Goal: Information Seeking & Learning: Check status

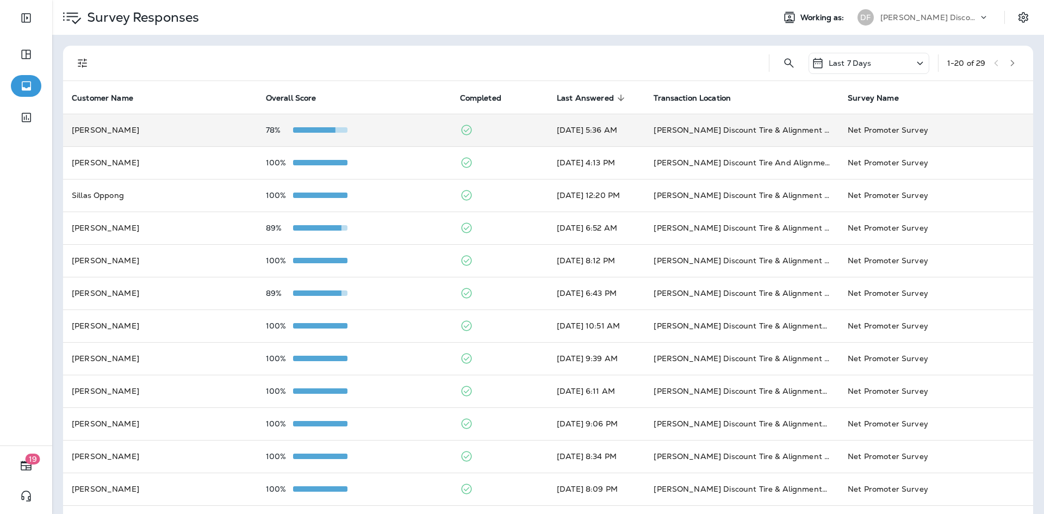
click at [605, 134] on td "[DATE] 5:36 AM" at bounding box center [596, 130] width 97 height 33
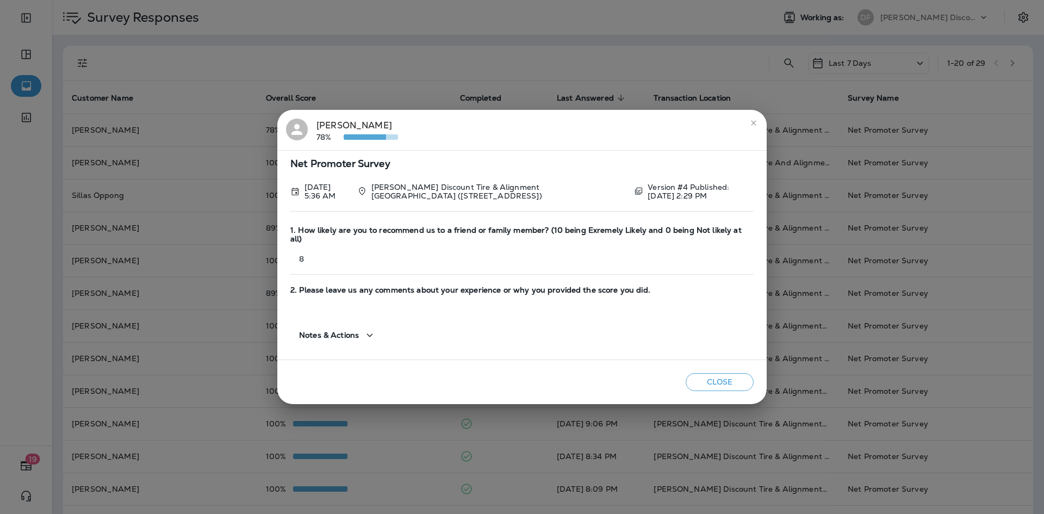
click at [748, 127] on button "close" at bounding box center [753, 122] width 17 height 17
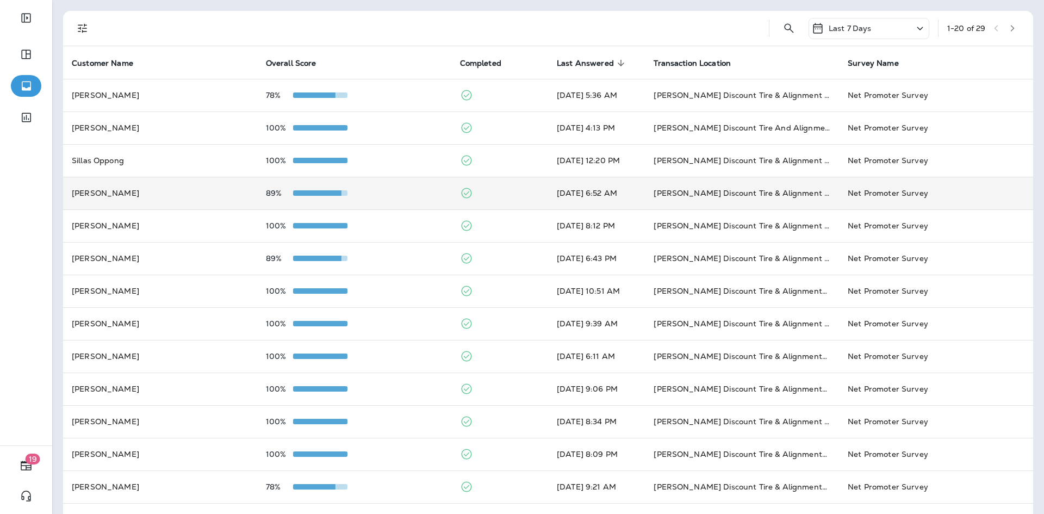
scroll to position [54, 0]
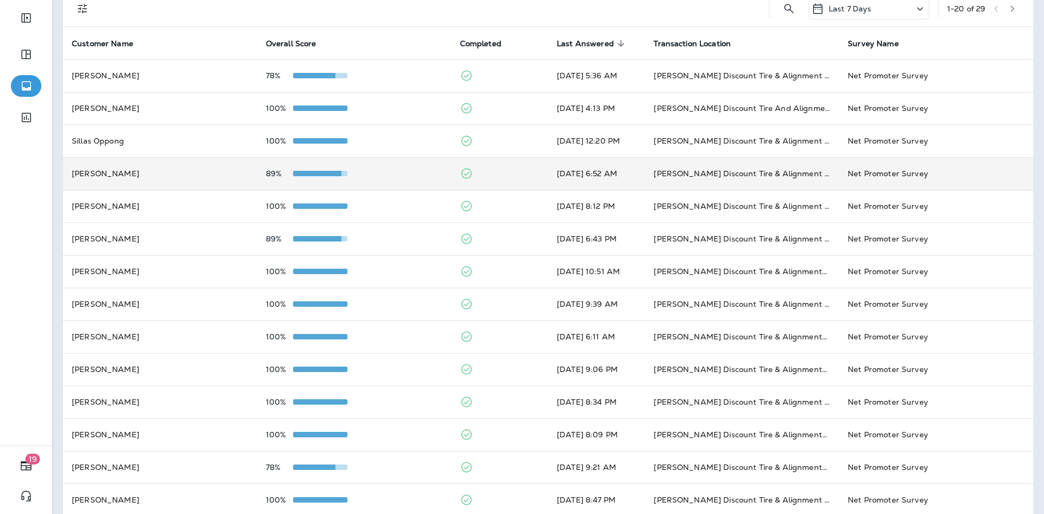
click at [615, 170] on td "[DATE] 6:52 AM" at bounding box center [596, 173] width 97 height 33
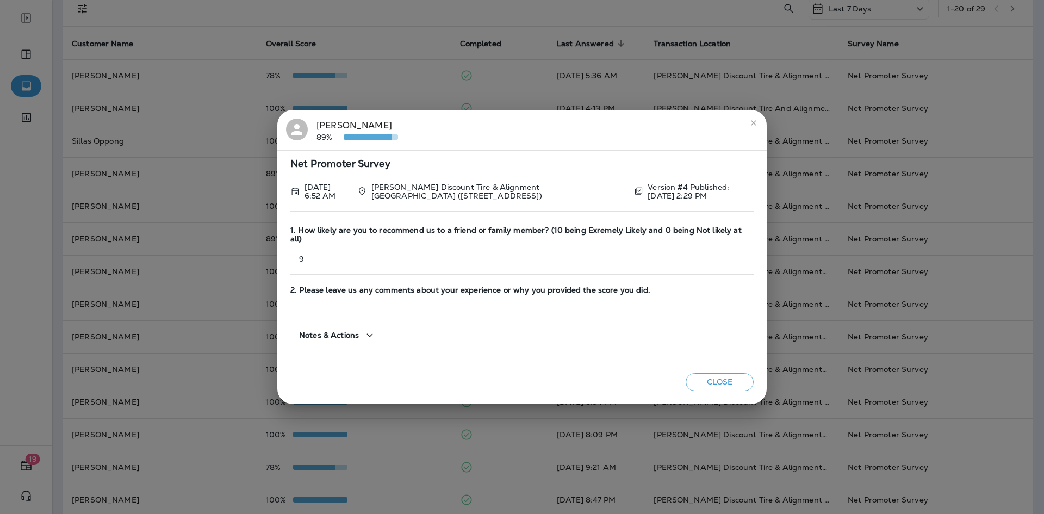
click at [754, 127] on icon "close" at bounding box center [753, 123] width 9 height 9
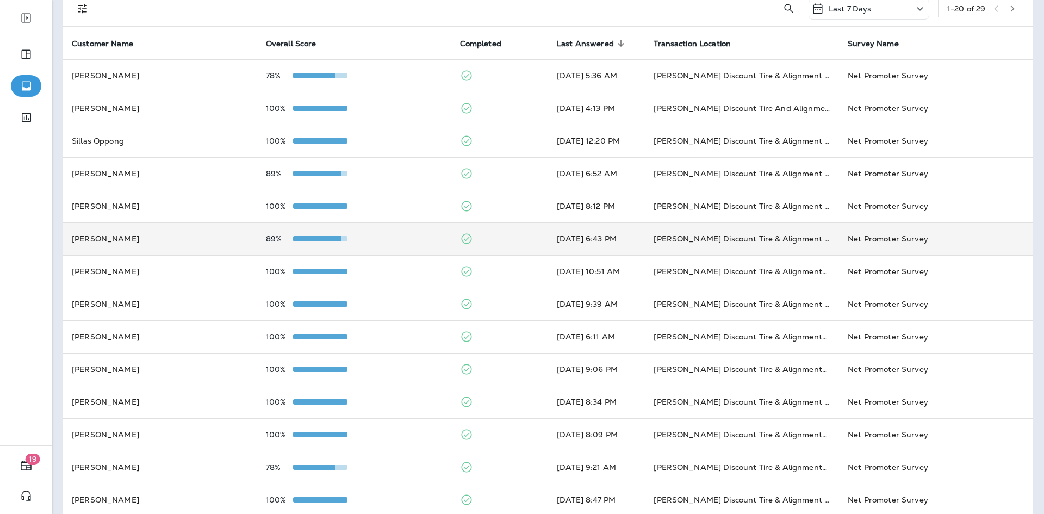
scroll to position [0, 0]
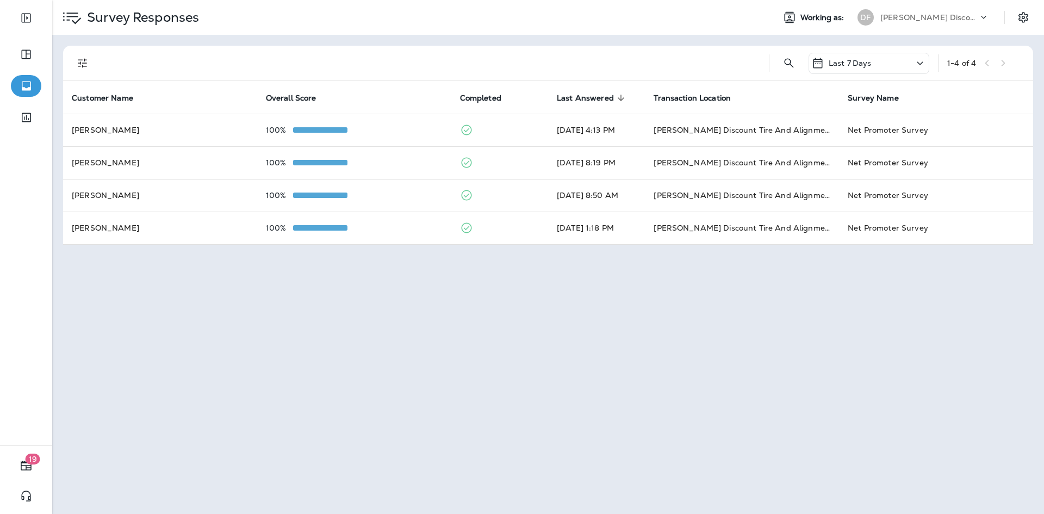
click at [867, 57] on div "Last 7 Days" at bounding box center [841, 63] width 60 height 13
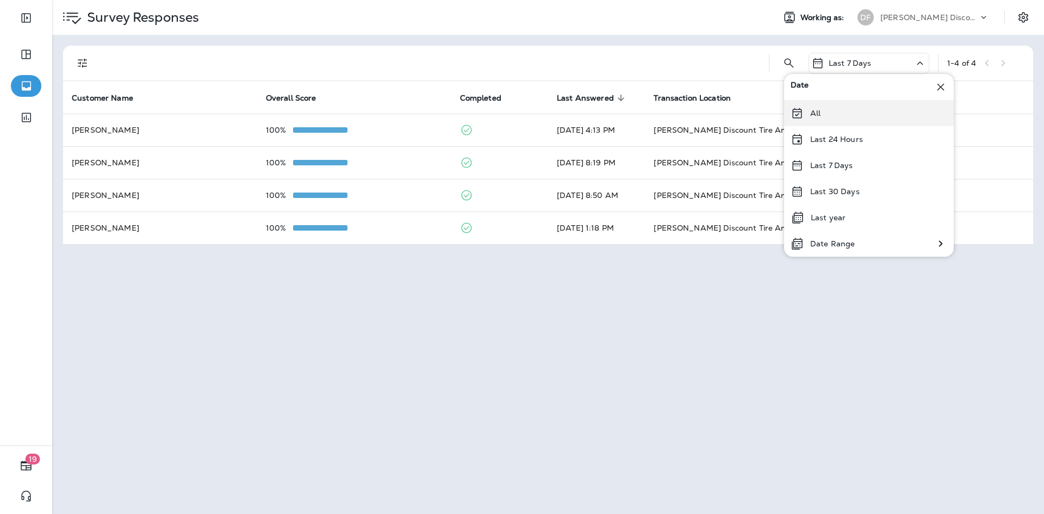
click at [840, 108] on div "All" at bounding box center [869, 113] width 170 height 26
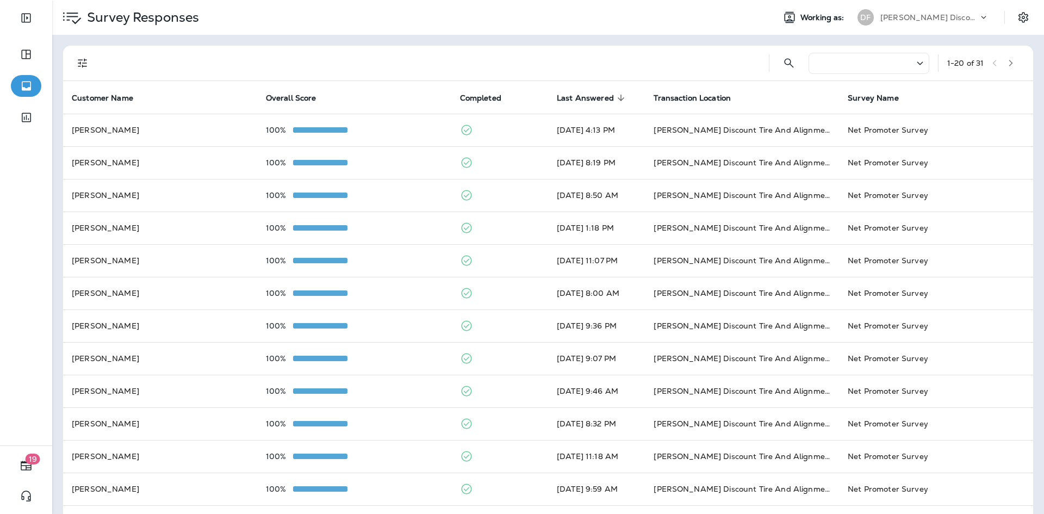
click at [830, 61] on div at bounding box center [868, 63] width 121 height 21
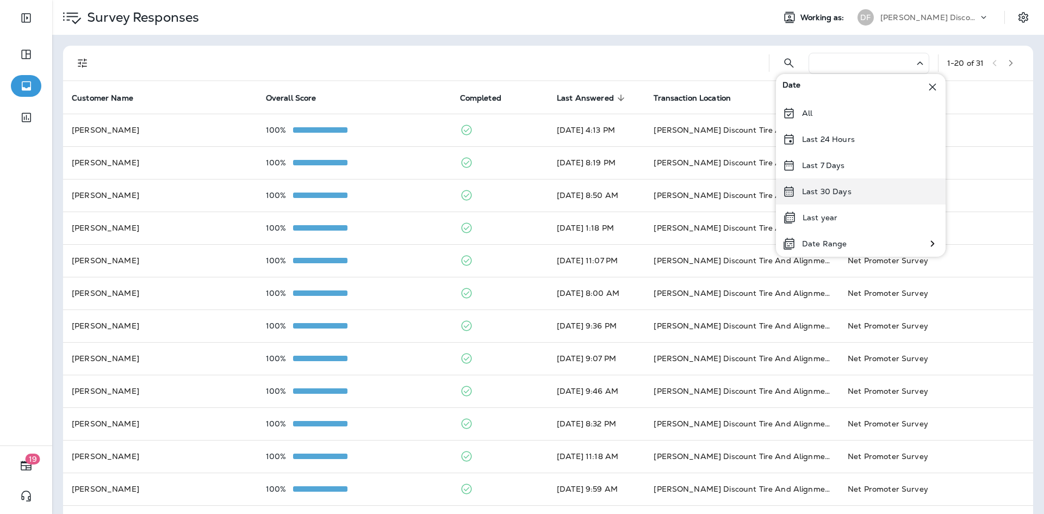
click at [813, 193] on p "Last 30 Days" at bounding box center [826, 191] width 49 height 9
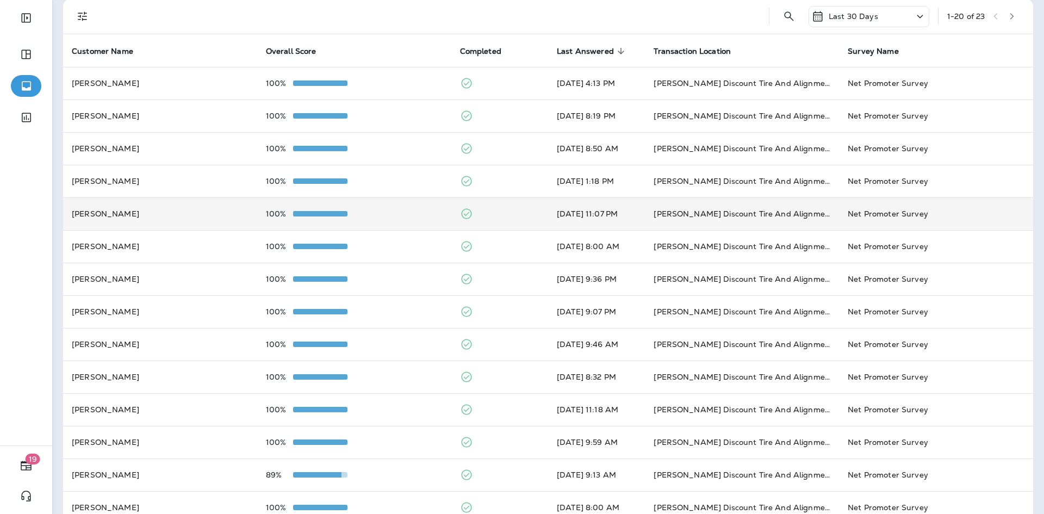
scroll to position [46, 0]
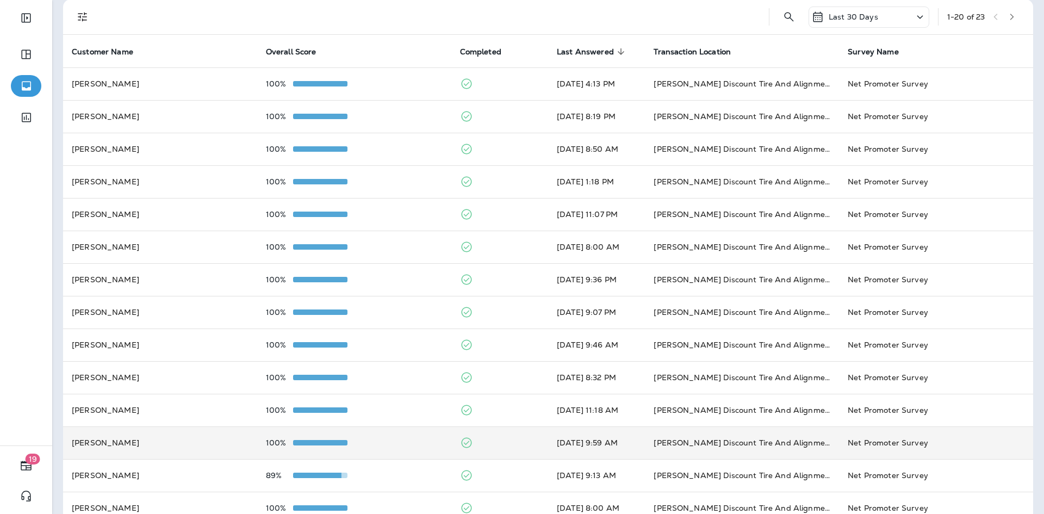
click at [123, 444] on td "[PERSON_NAME]" at bounding box center [160, 442] width 194 height 33
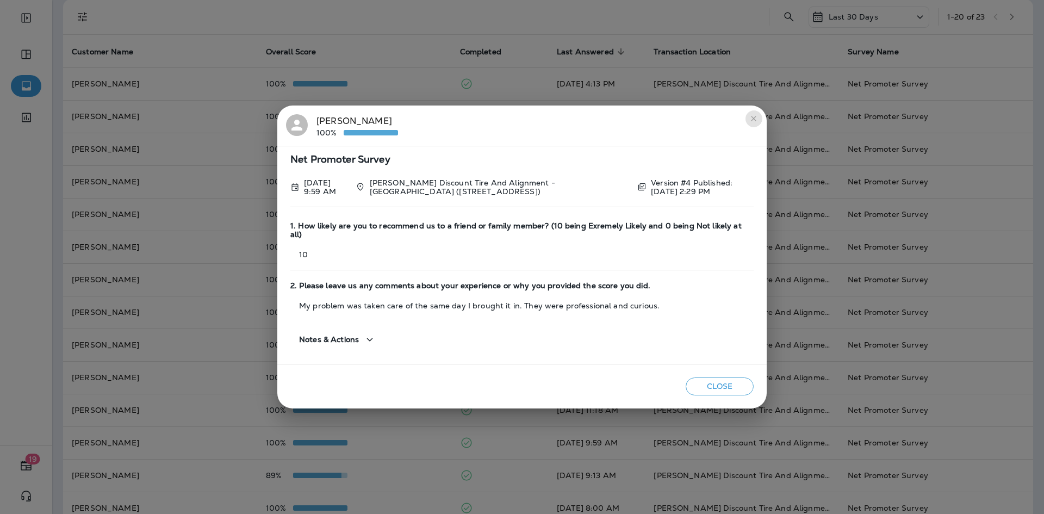
click at [755, 121] on icon "close" at bounding box center [753, 118] width 5 height 5
